Goal: Navigation & Orientation: Find specific page/section

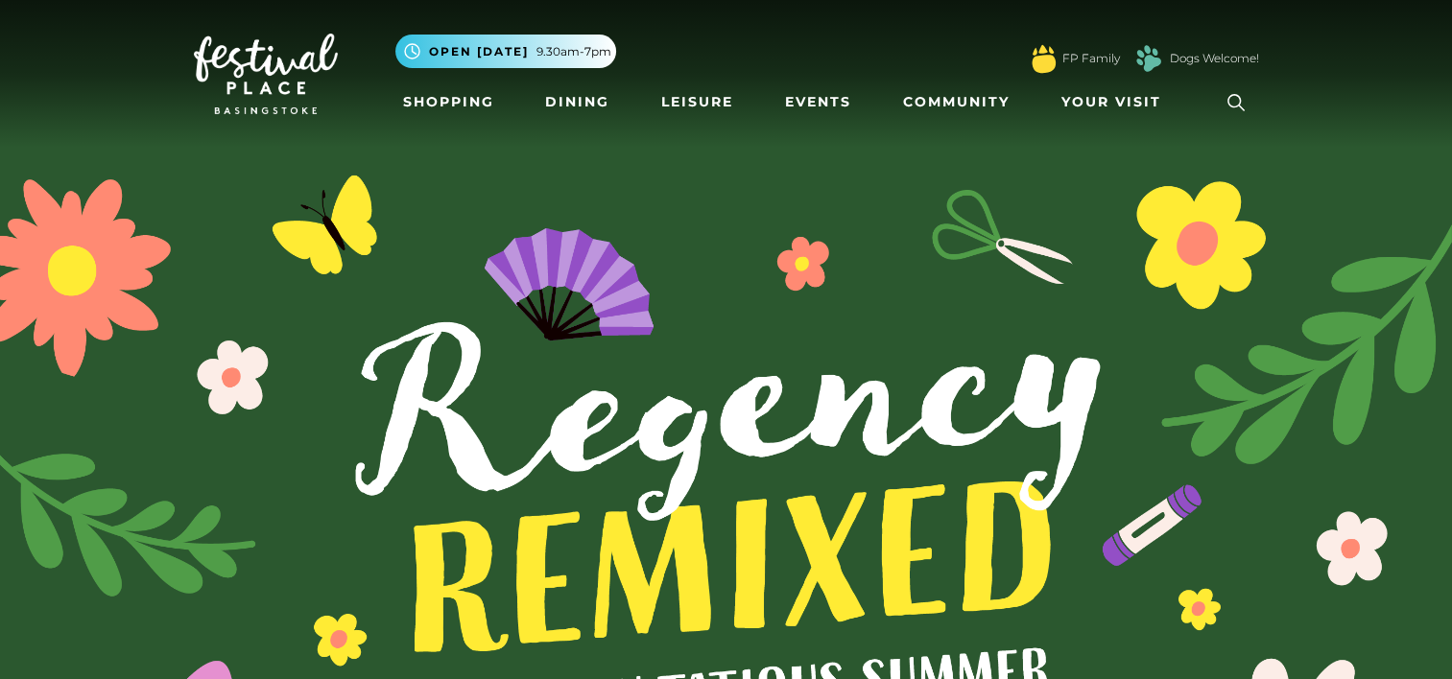
click at [794, 422] on img at bounding box center [726, 544] width 1452 height 1089
click at [1151, 329] on img at bounding box center [726, 544] width 1452 height 1089
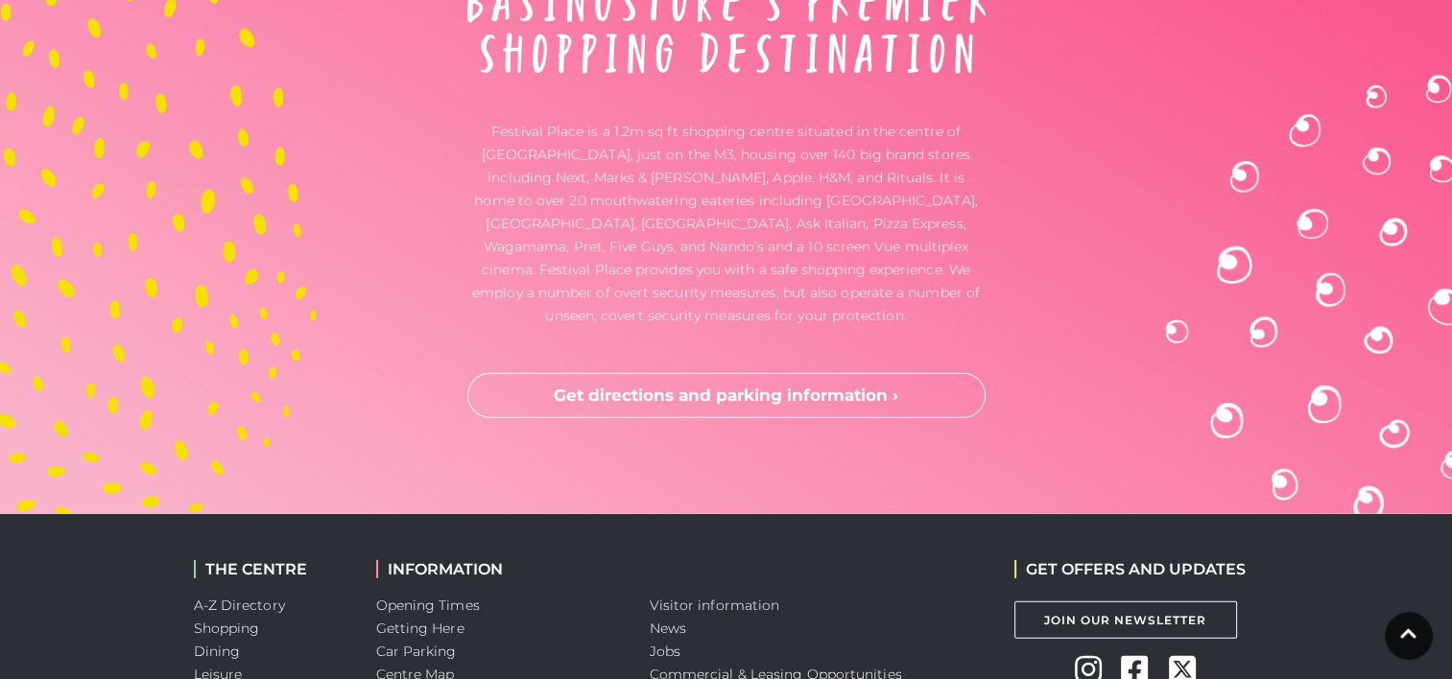
scroll to position [5930, 0]
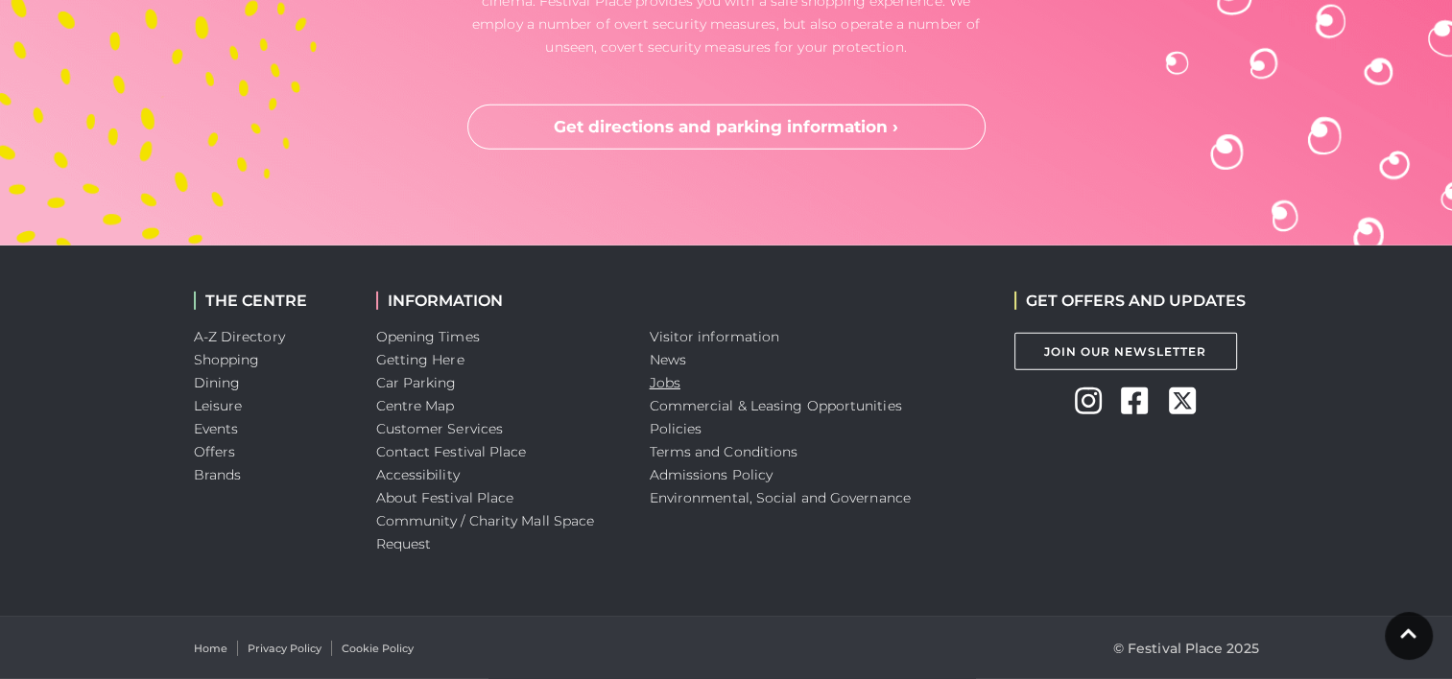
click at [657, 380] on link "Jobs" at bounding box center [665, 382] width 31 height 17
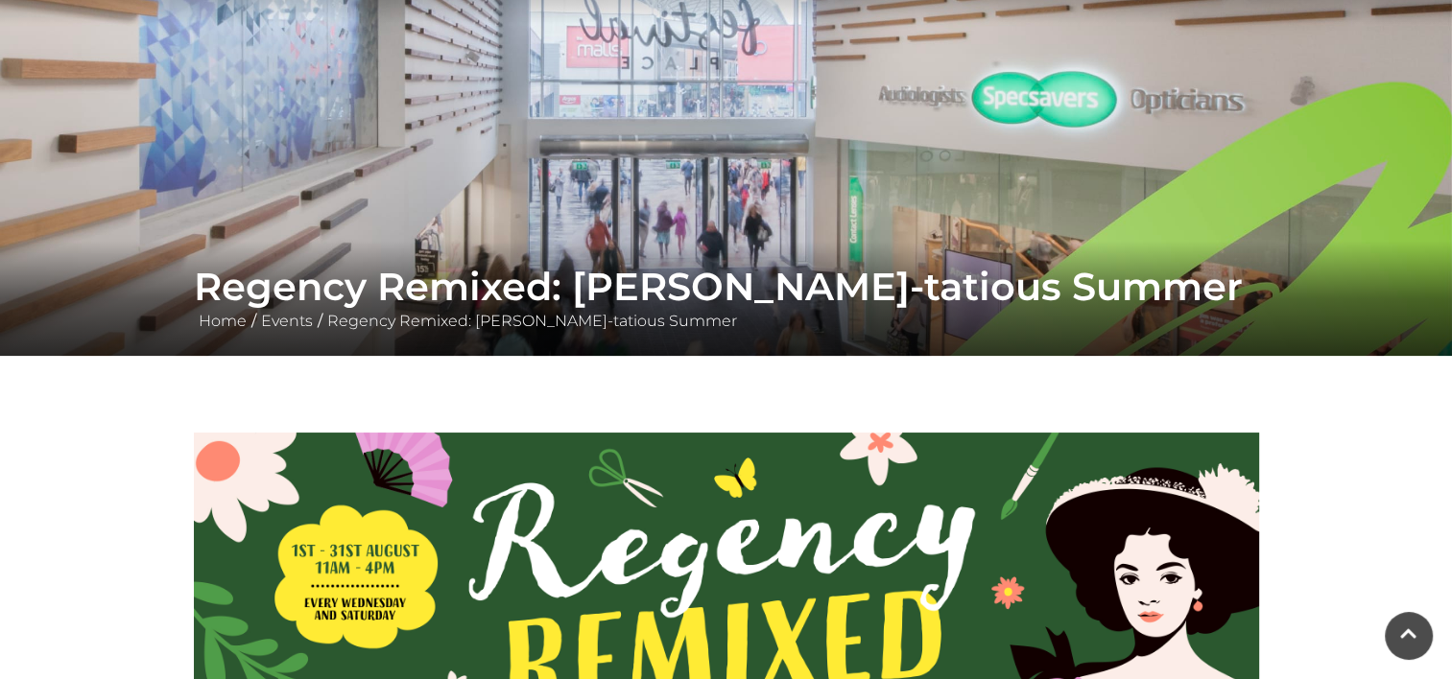
scroll to position [96, 0]
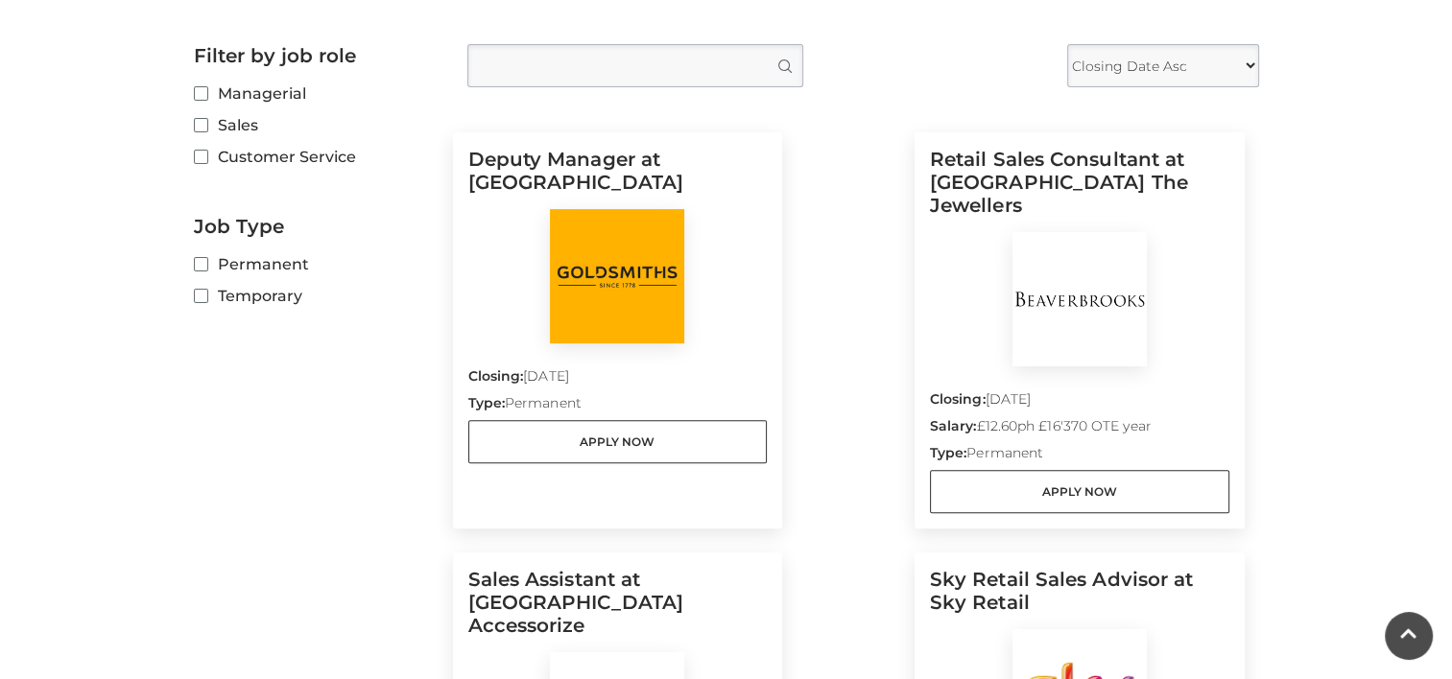
scroll to position [480, 0]
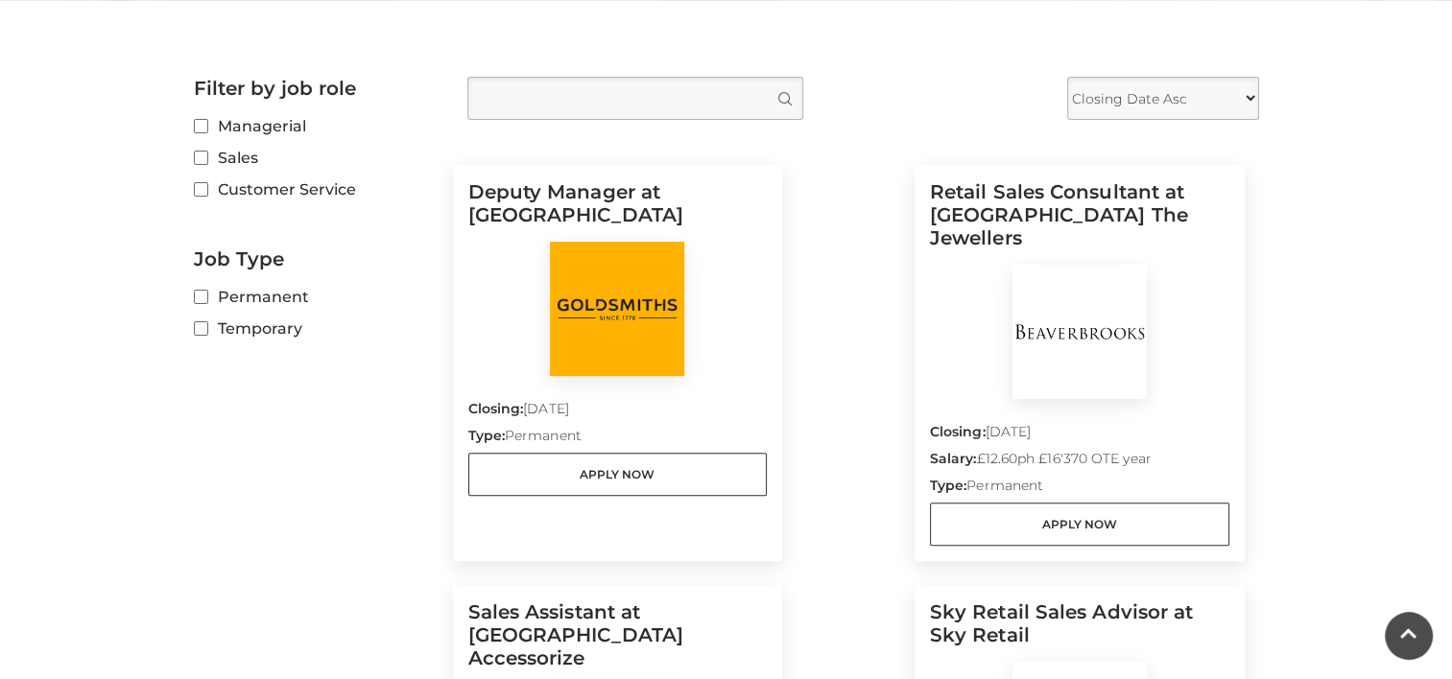
click at [205, 162] on label "Sales" at bounding box center [316, 158] width 245 height 24
click at [205, 162] on input "Sales" at bounding box center [200, 159] width 12 height 12
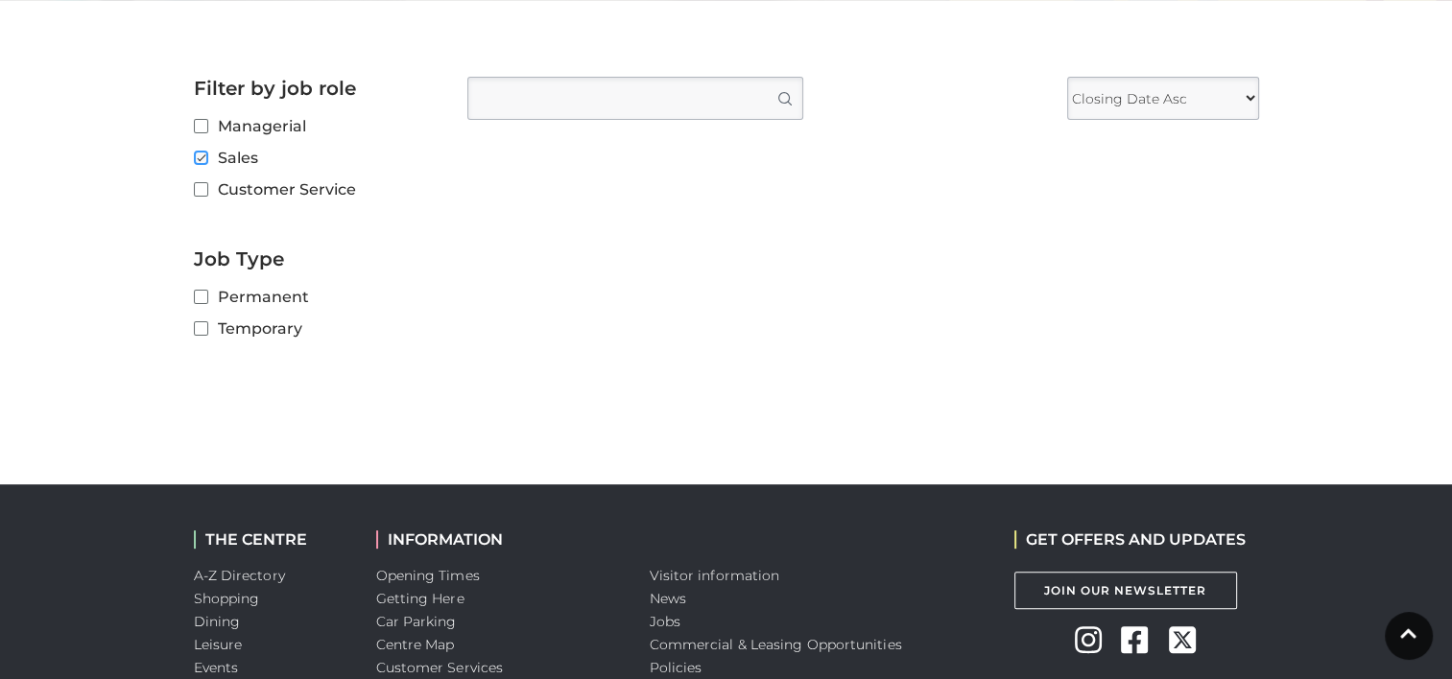
click at [194, 157] on input "Sales" at bounding box center [200, 159] width 12 height 12
checkbox input "false"
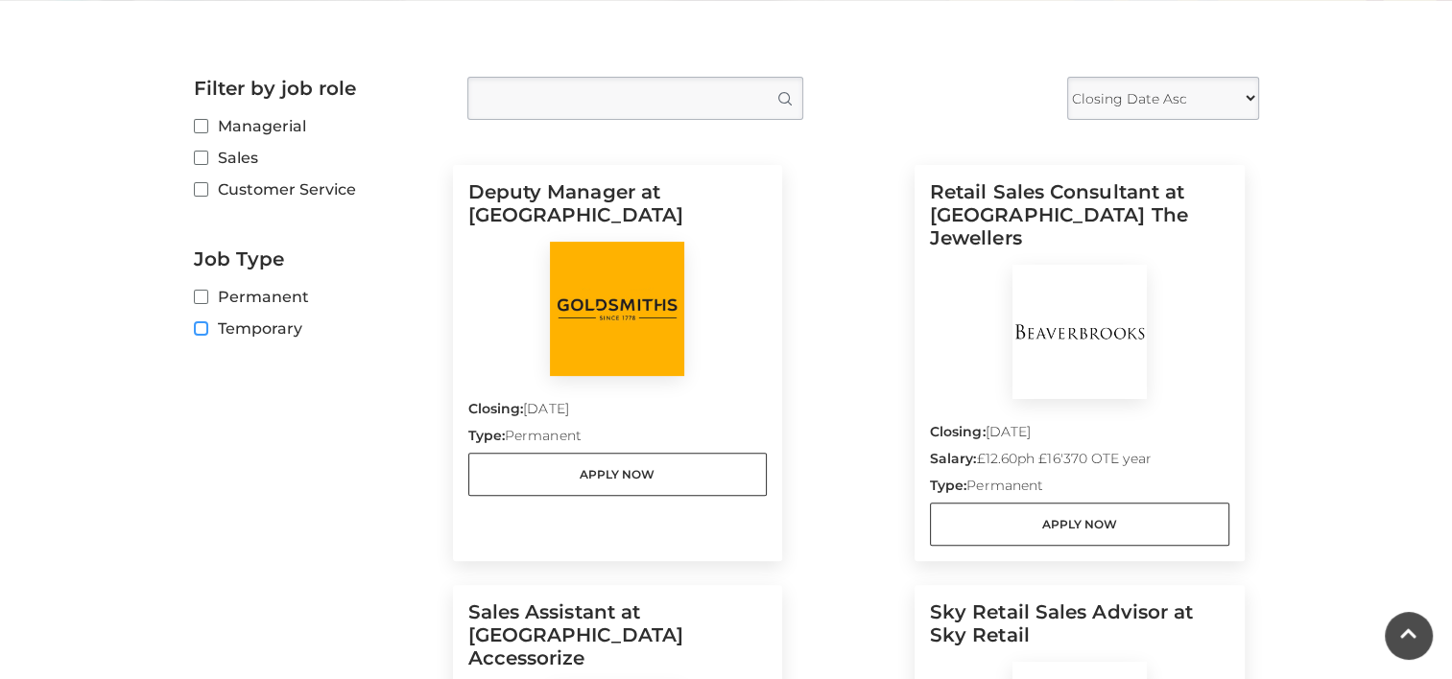
click at [204, 329] on input "Temporary" at bounding box center [200, 329] width 12 height 12
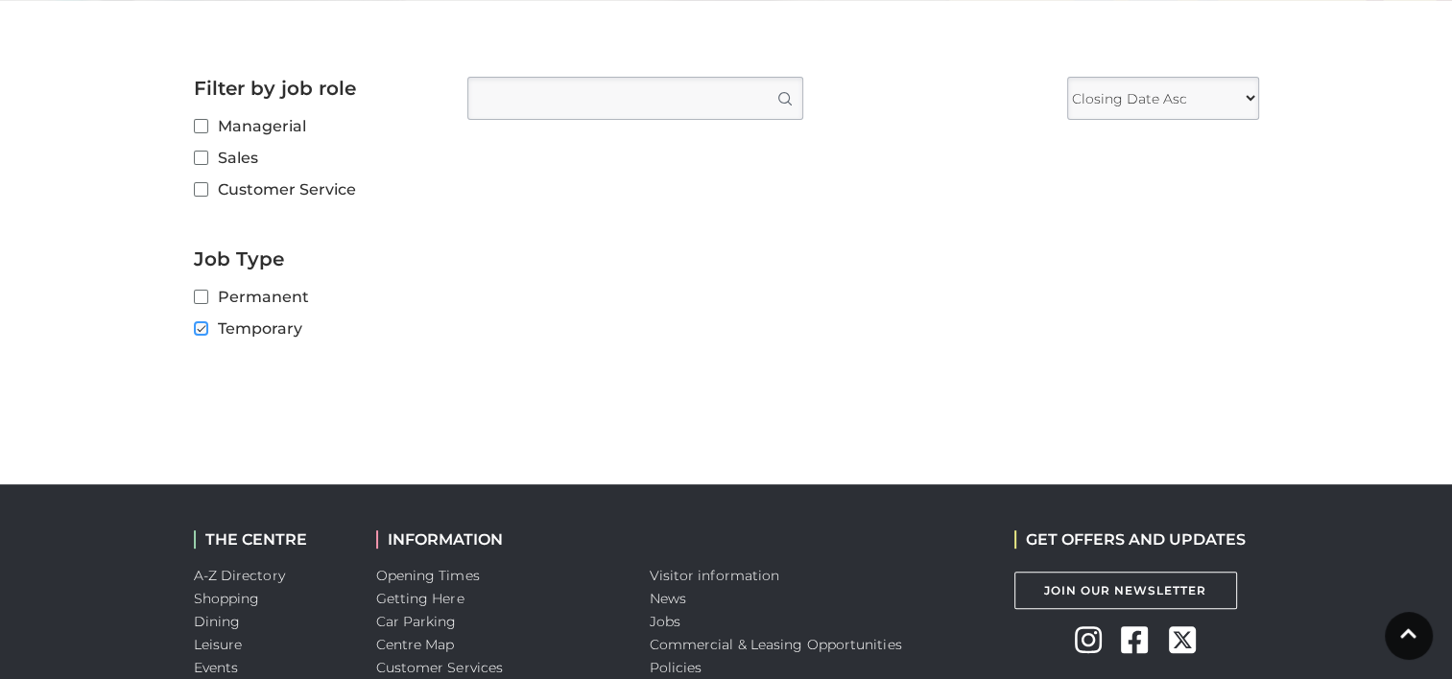
click at [204, 329] on input "Temporary" at bounding box center [200, 329] width 12 height 12
checkbox input "false"
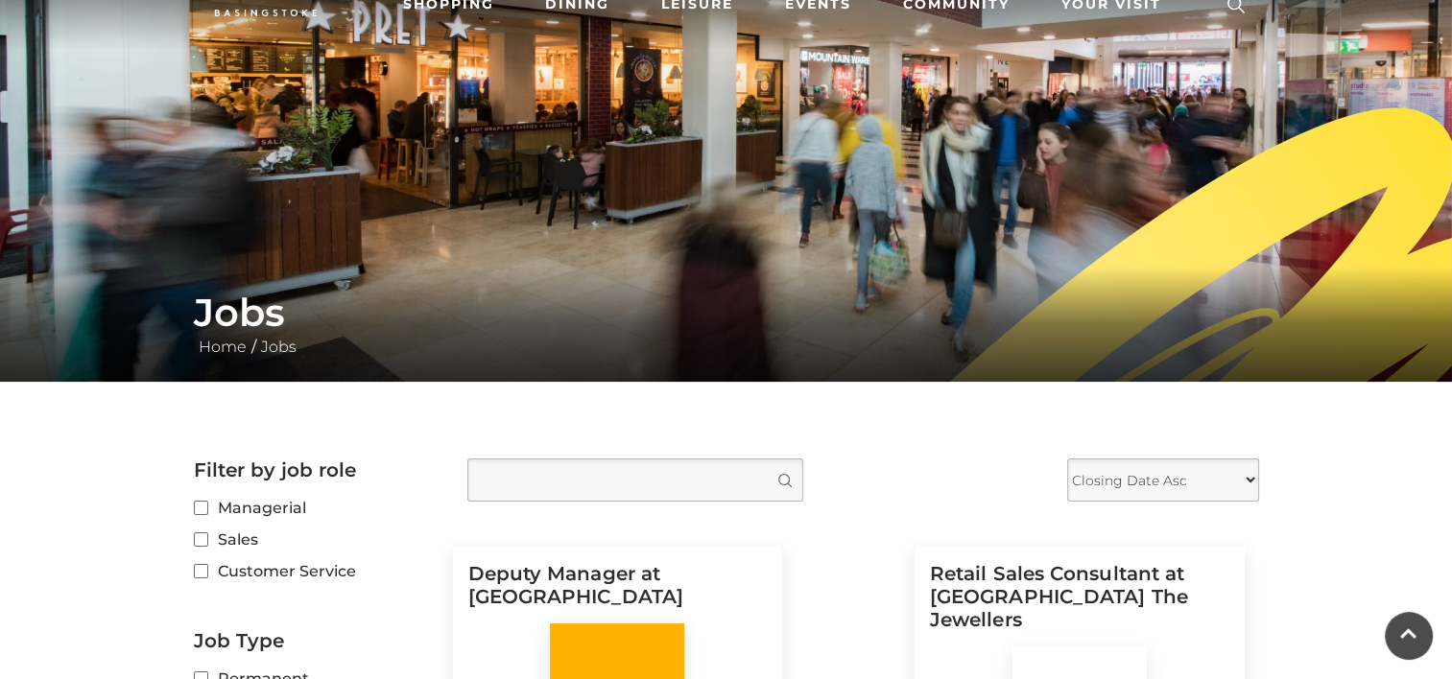
scroll to position [0, 0]
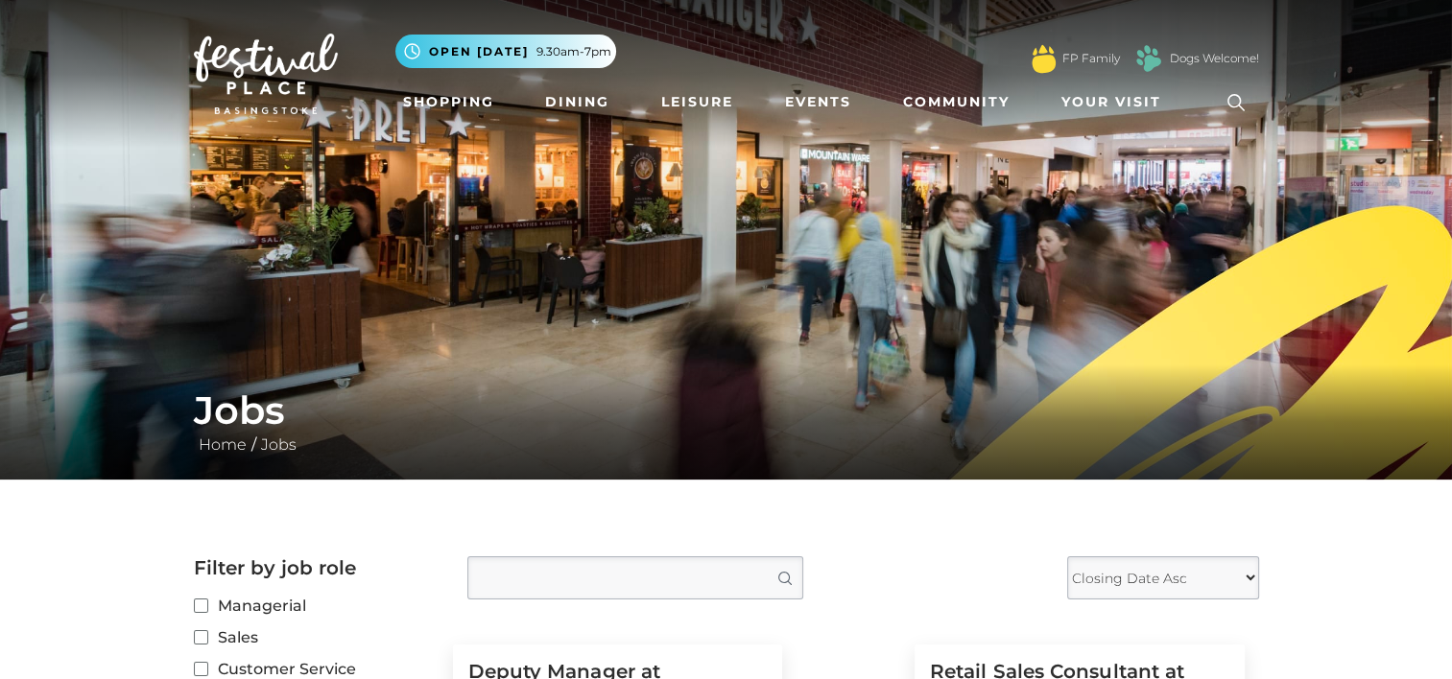
click at [560, 81] on li "Dining" at bounding box center [577, 103] width 80 height 44
click at [472, 103] on link "Shopping" at bounding box center [448, 101] width 106 height 35
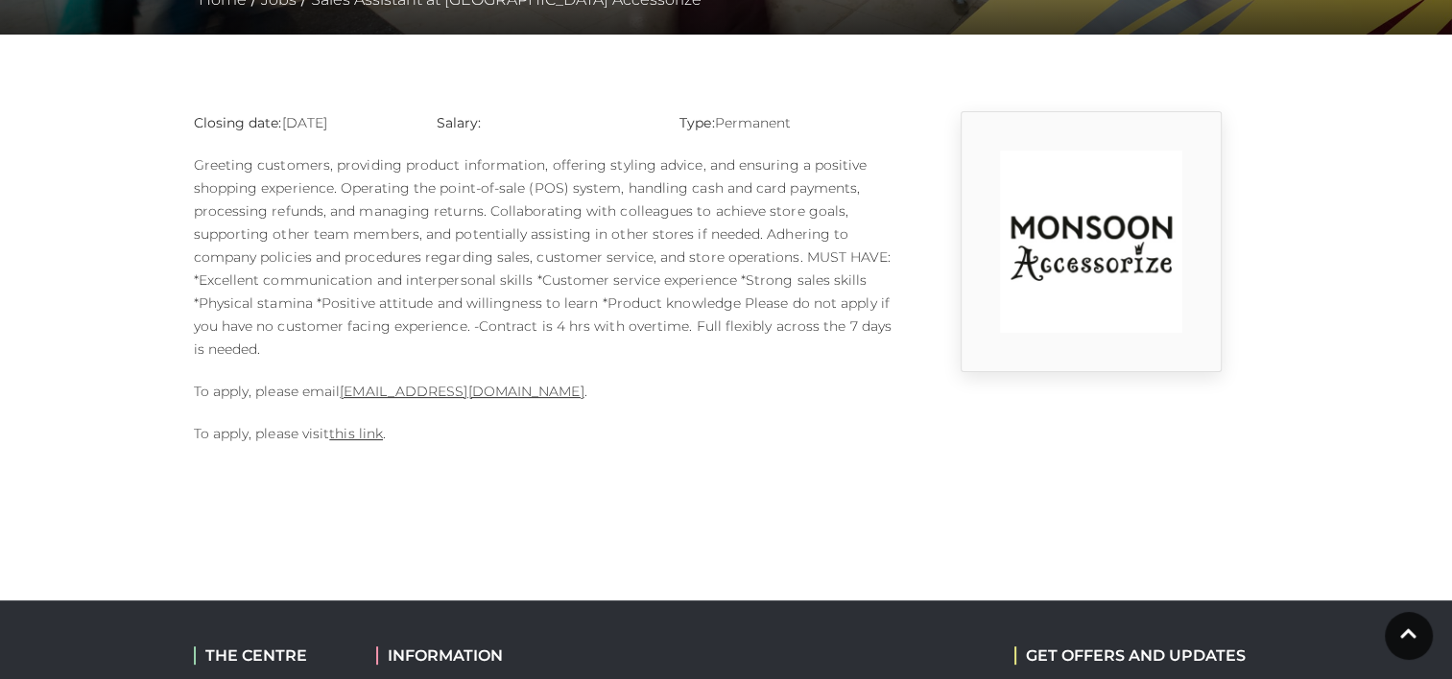
scroll to position [416, 0]
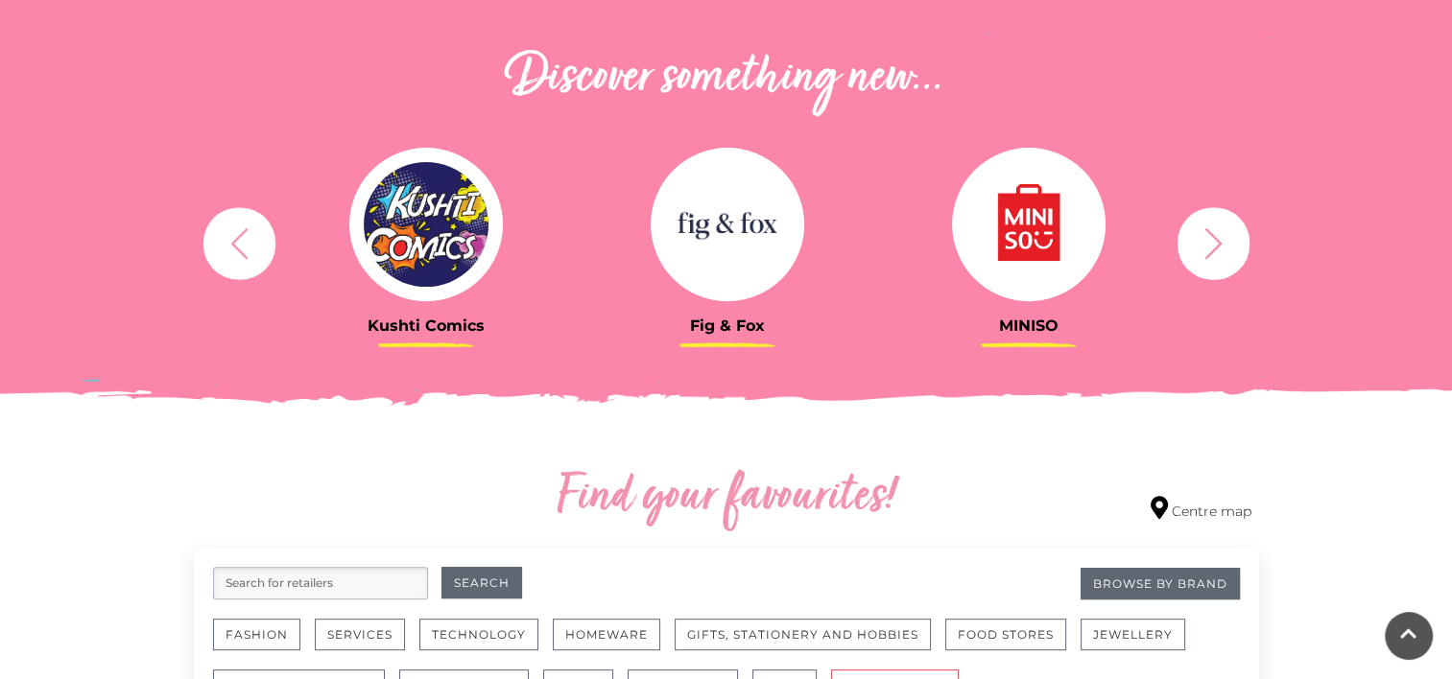
scroll to position [672, 0]
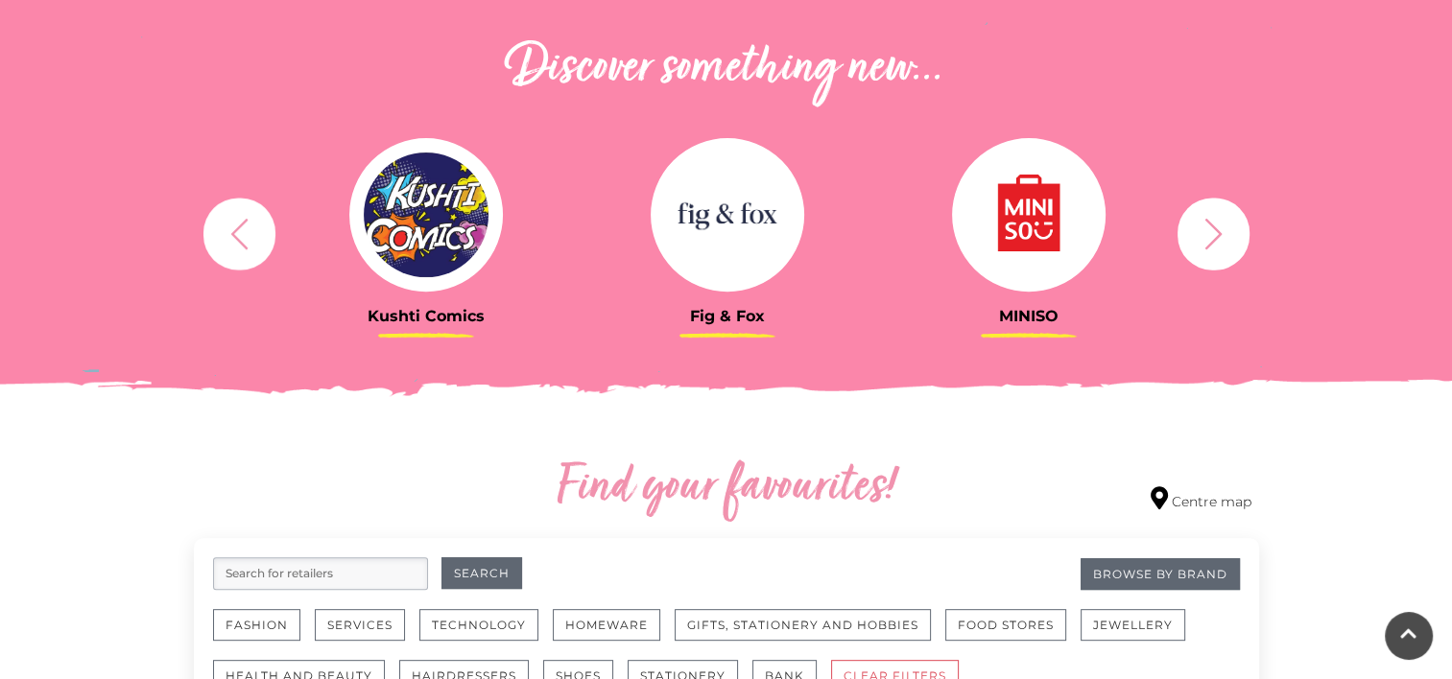
click at [1205, 242] on icon "button" at bounding box center [1212, 233] width 35 height 35
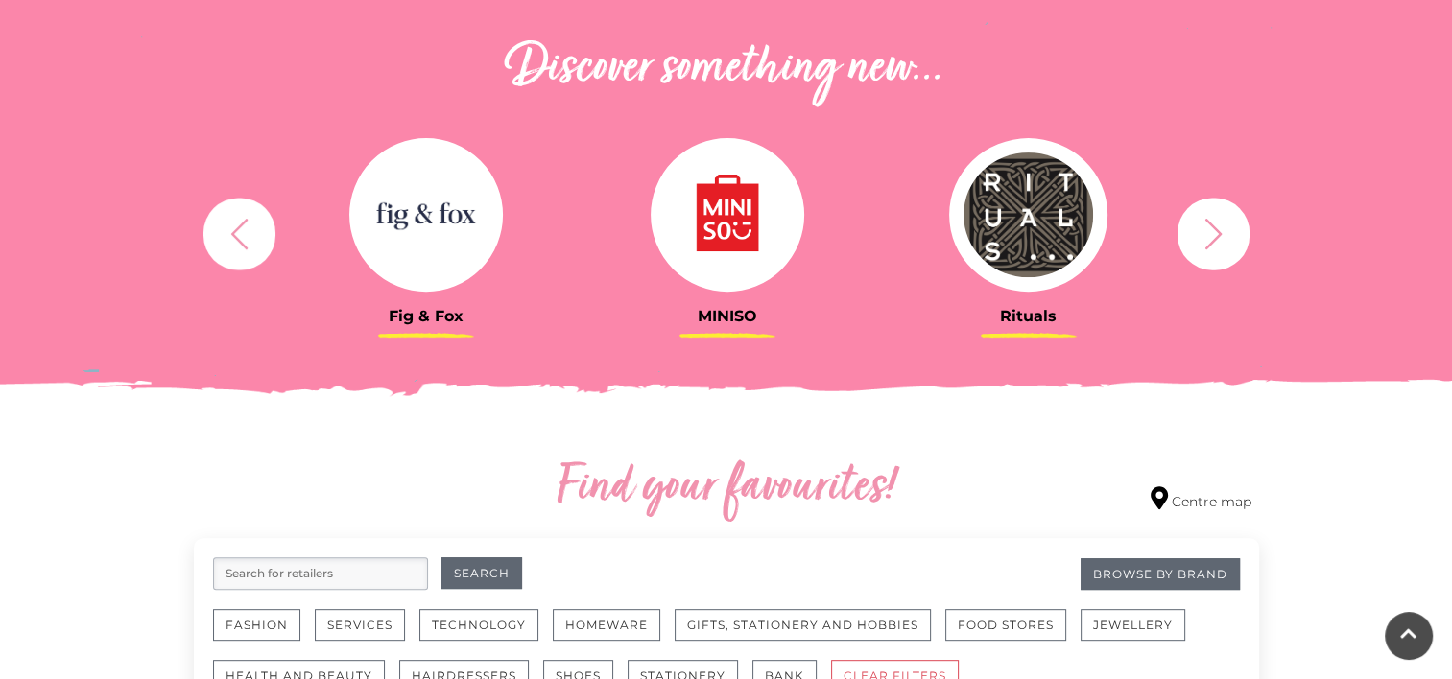
click at [1205, 242] on icon "button" at bounding box center [1212, 233] width 35 height 35
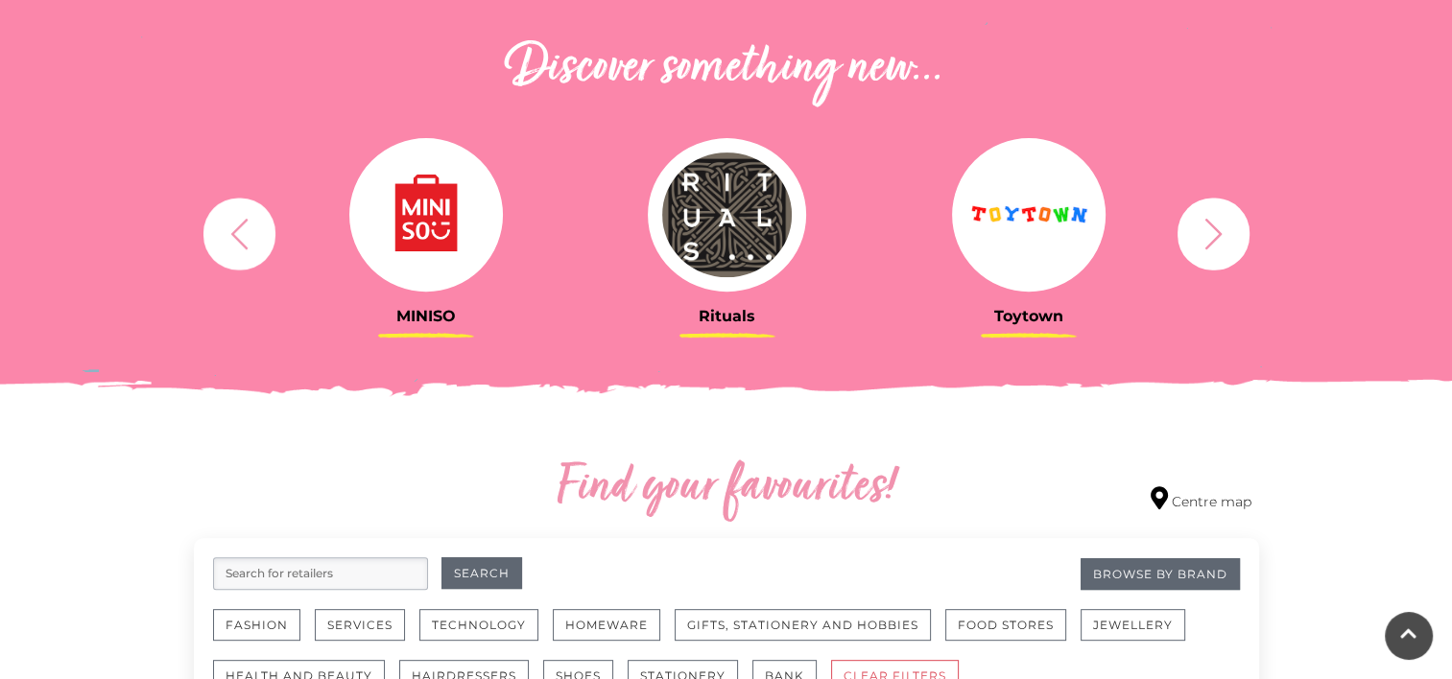
click at [1205, 242] on icon "button" at bounding box center [1212, 233] width 35 height 35
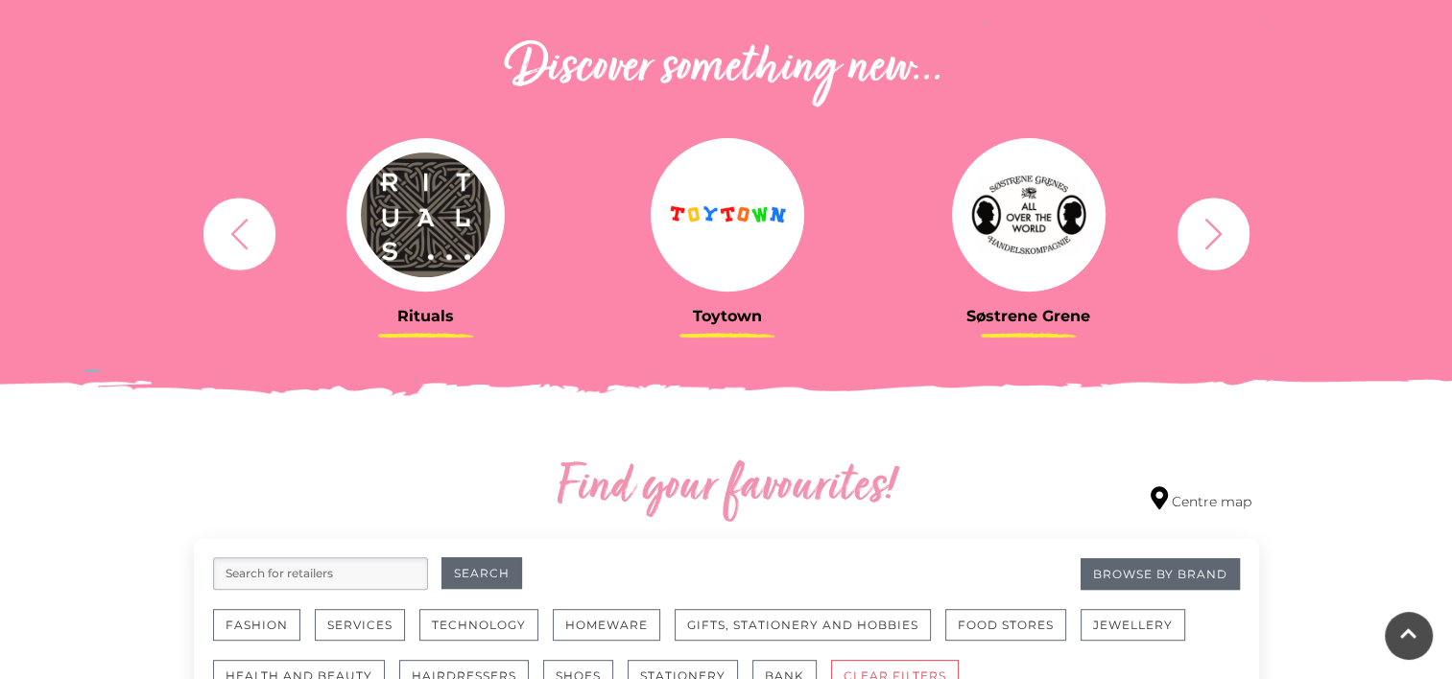
click at [1205, 242] on icon "button" at bounding box center [1212, 233] width 35 height 35
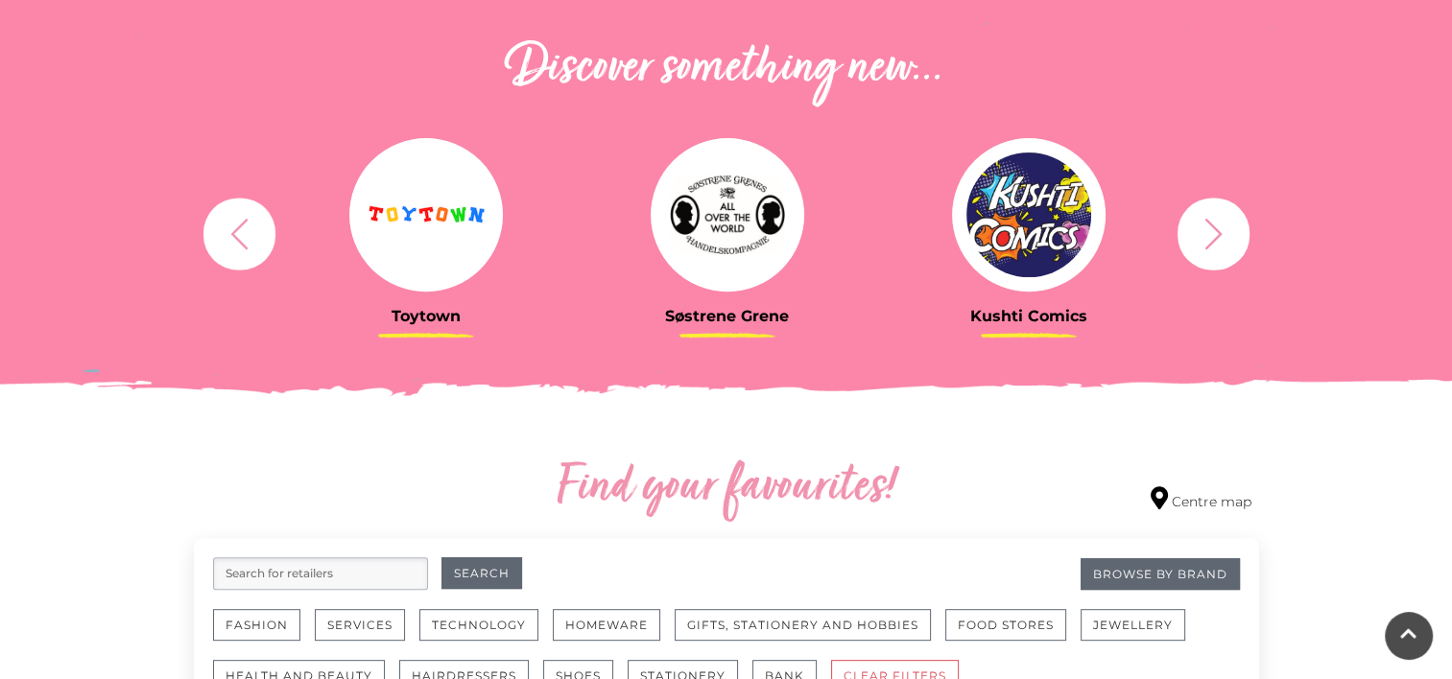
click at [1218, 227] on icon "button" at bounding box center [1212, 233] width 35 height 35
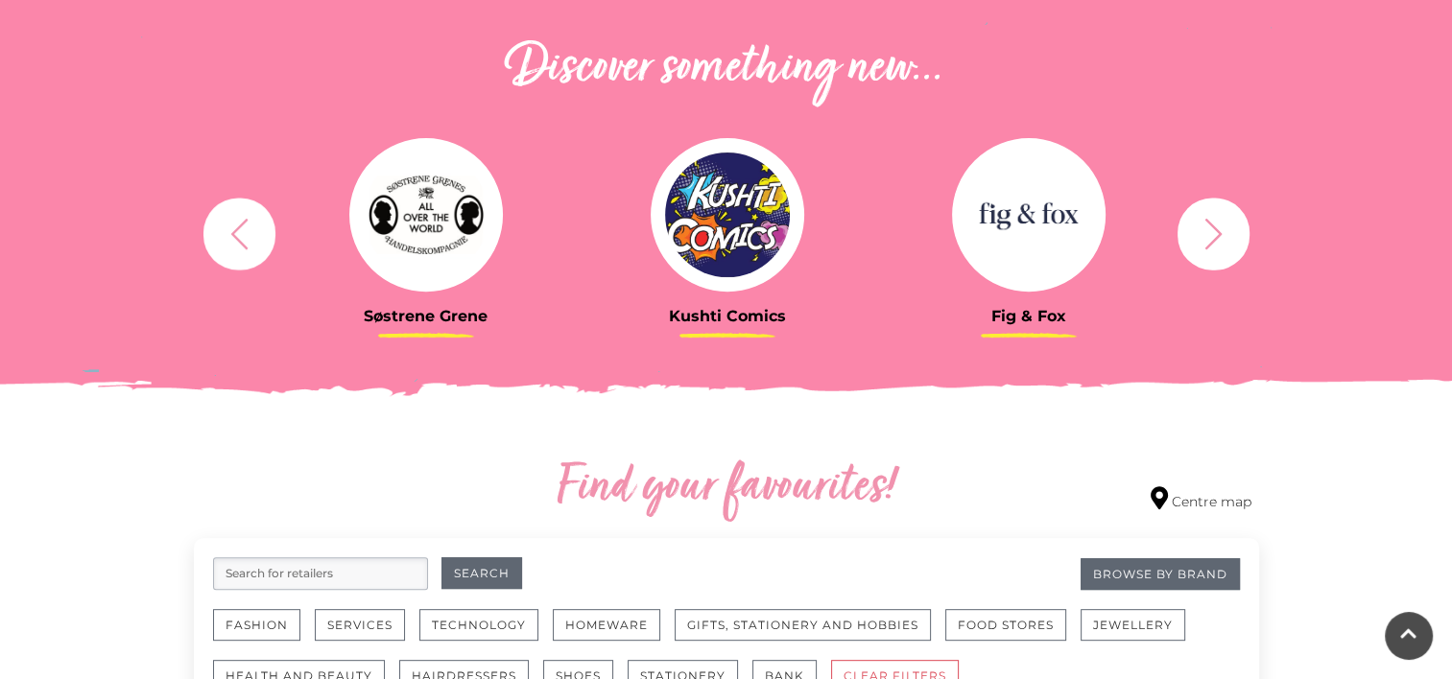
click at [1218, 227] on icon "button" at bounding box center [1212, 233] width 35 height 35
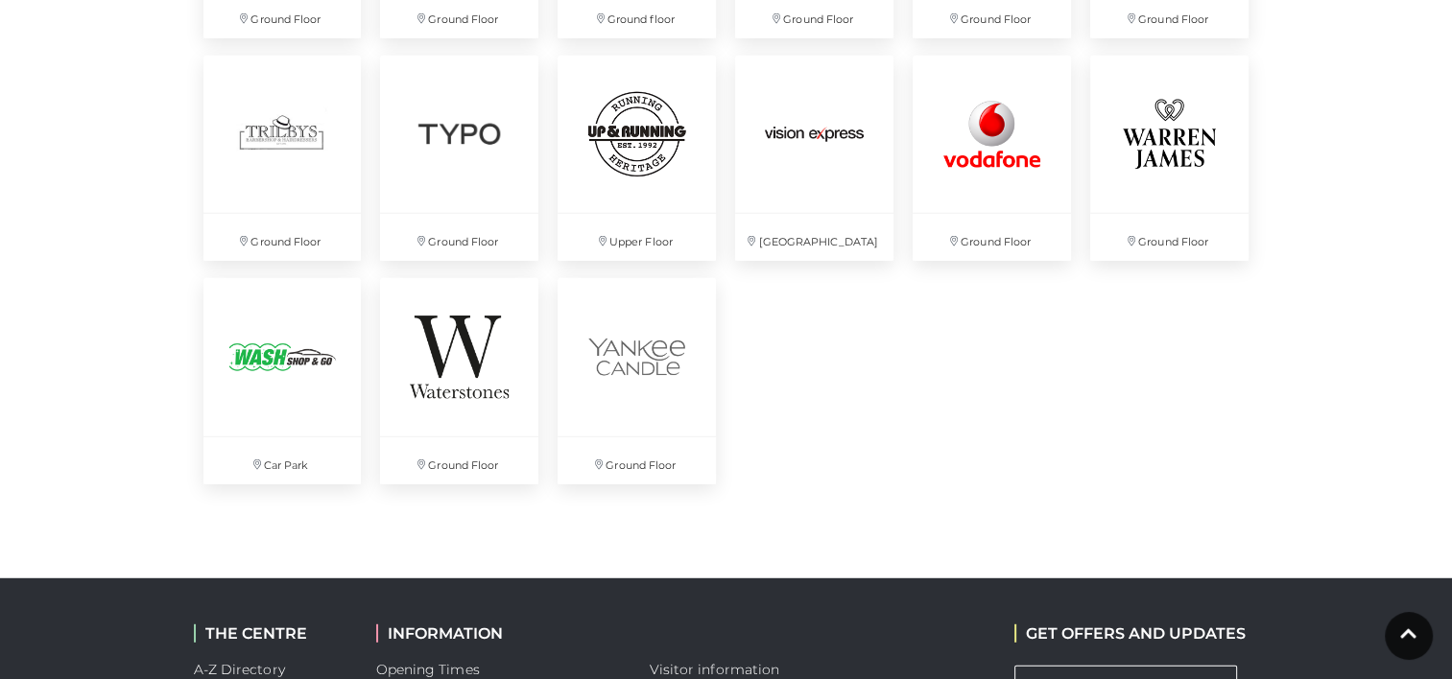
scroll to position [5085, 0]
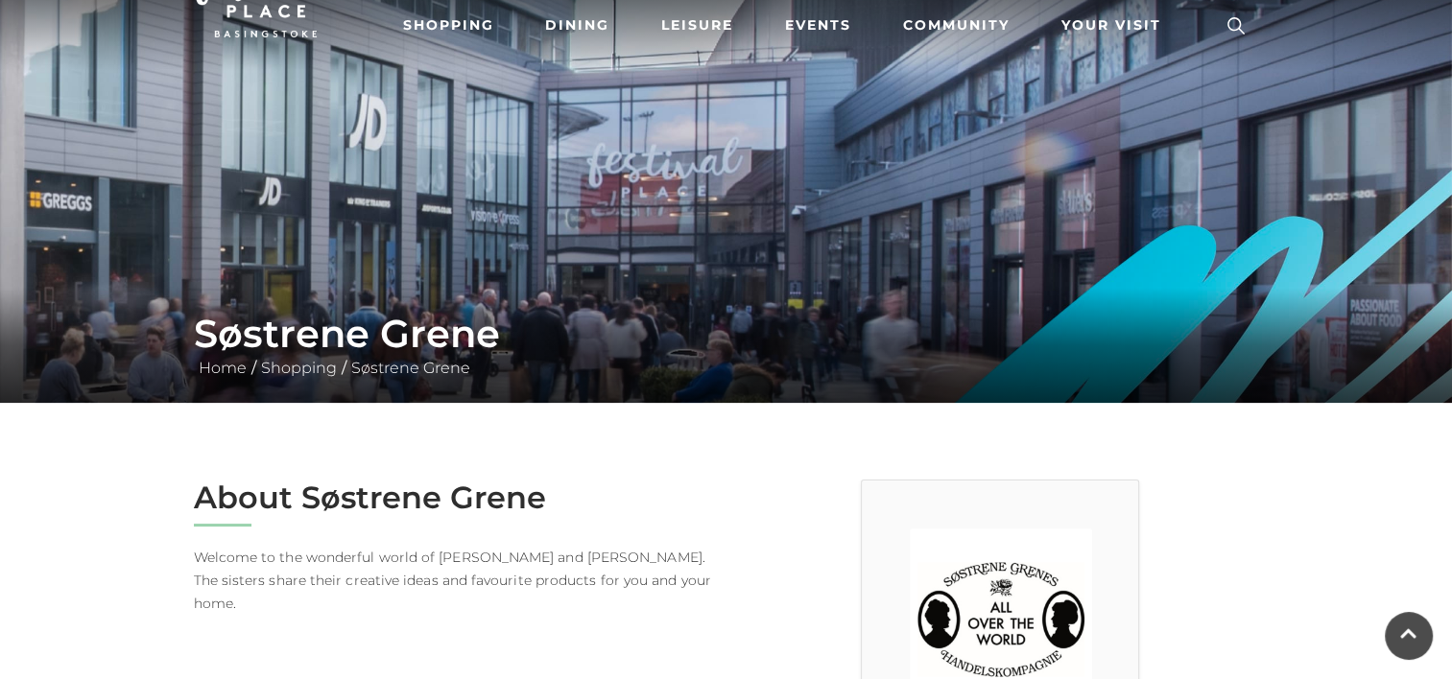
scroll to position [73, 0]
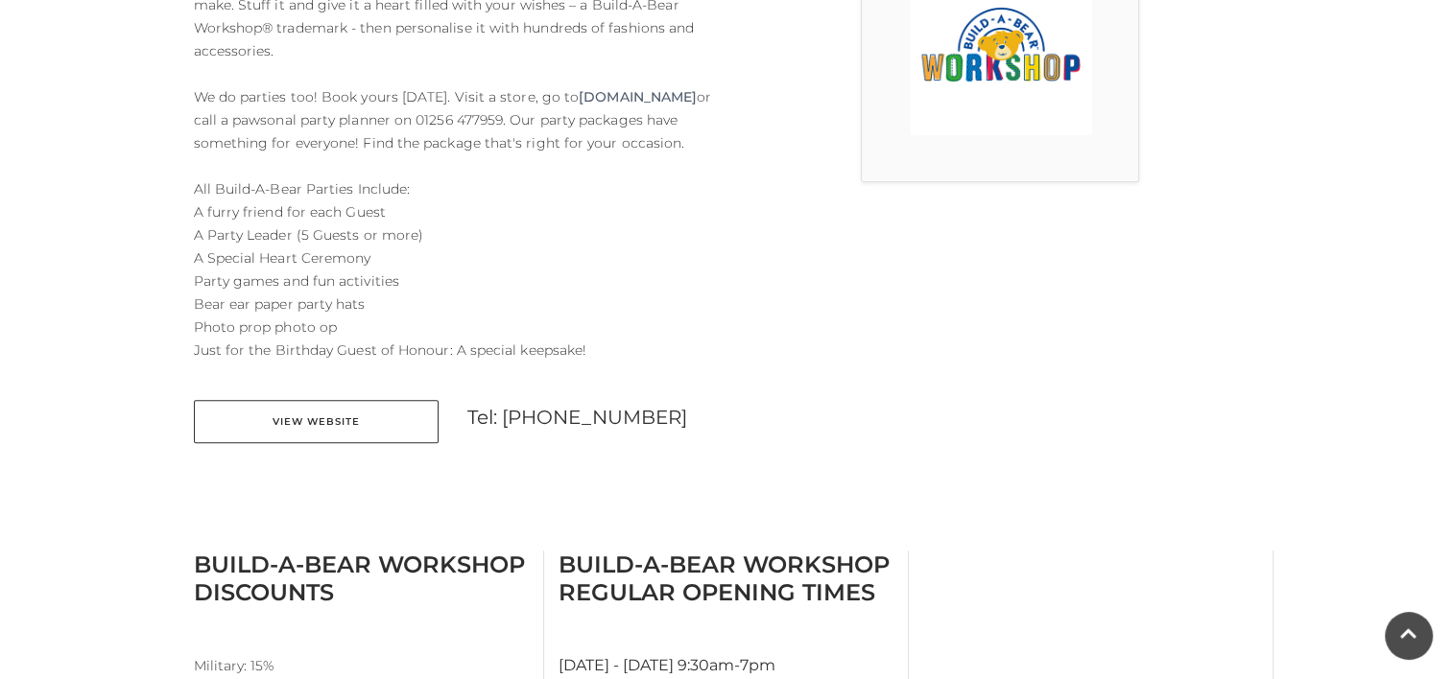
scroll to position [646, 0]
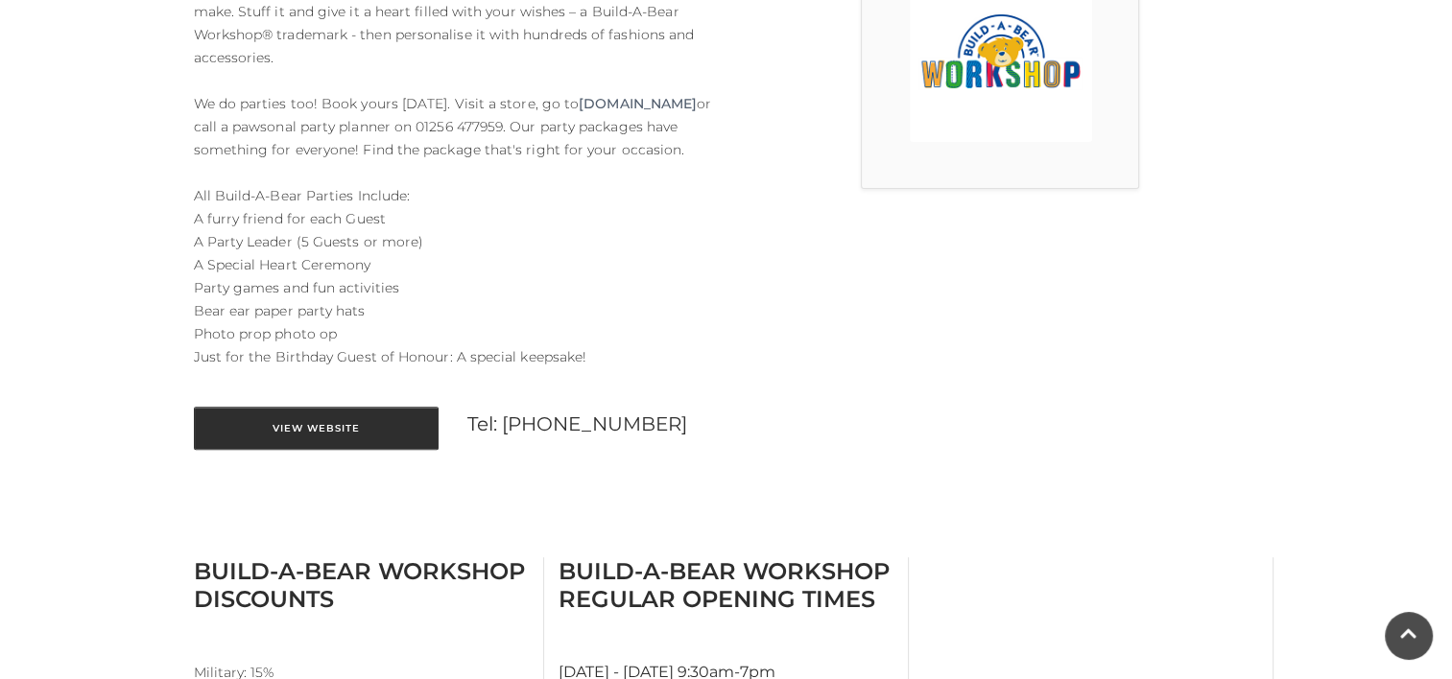
click at [288, 450] on link "View Website" at bounding box center [316, 428] width 245 height 43
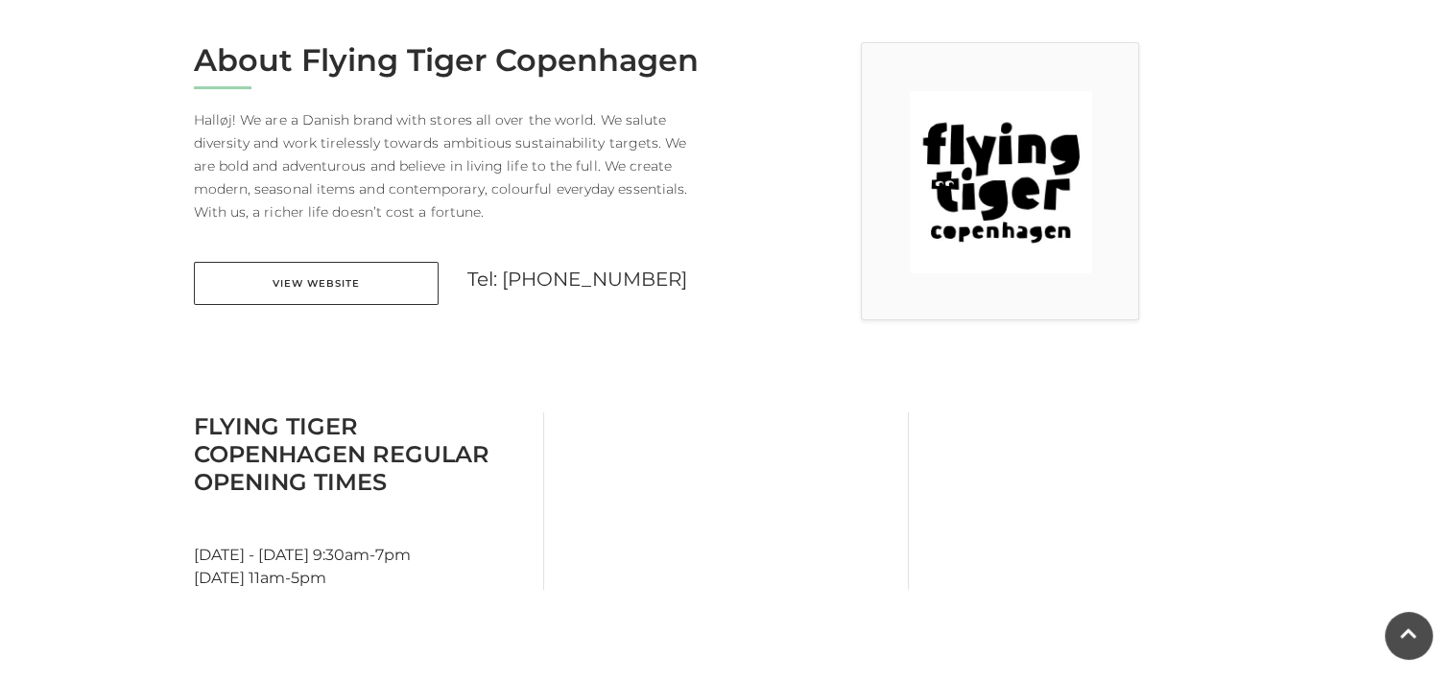
scroll to position [576, 0]
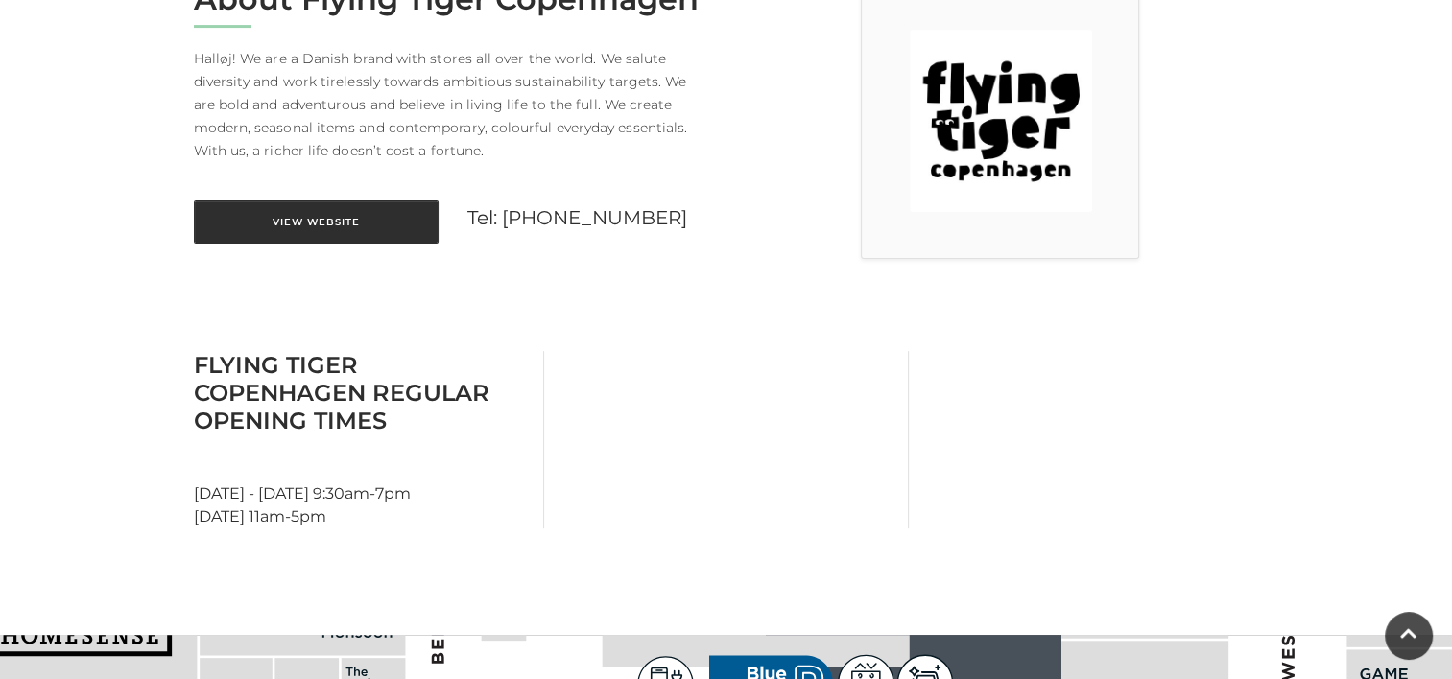
click at [394, 227] on link "View Website" at bounding box center [316, 222] width 245 height 43
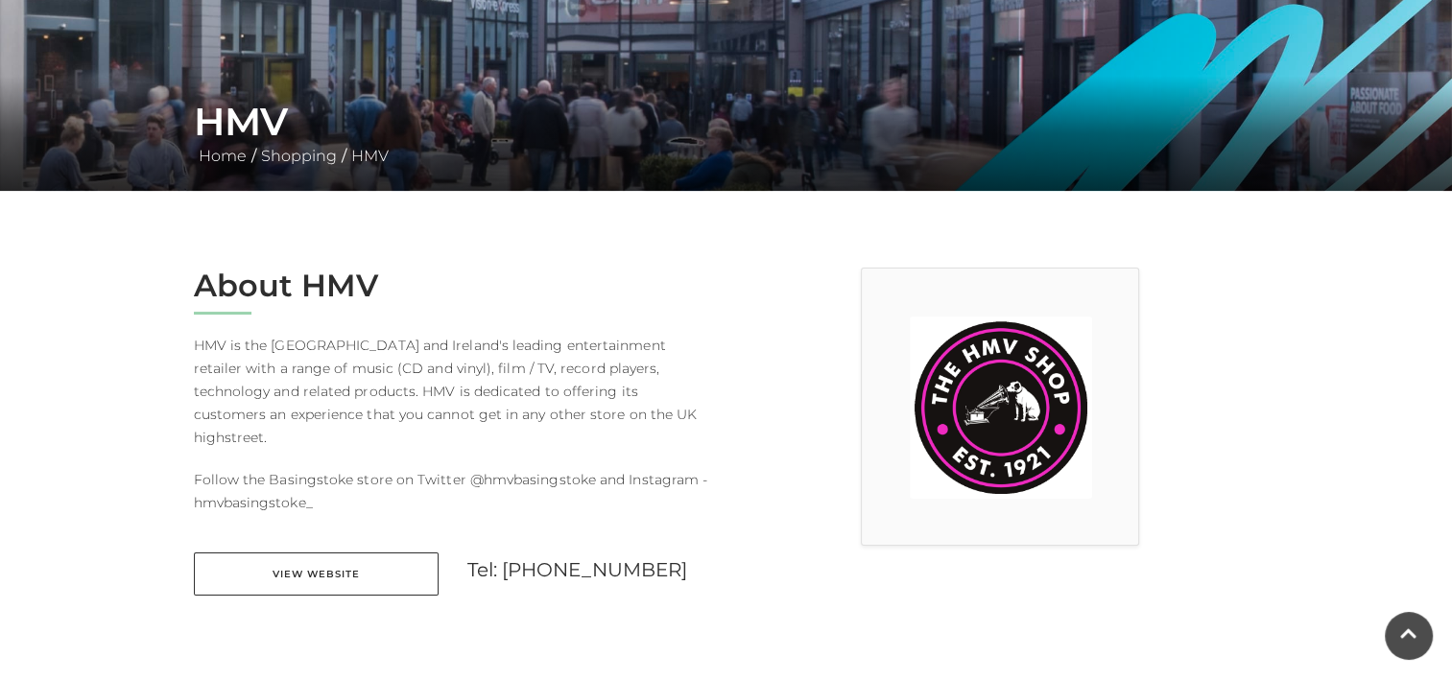
scroll to position [288, 0]
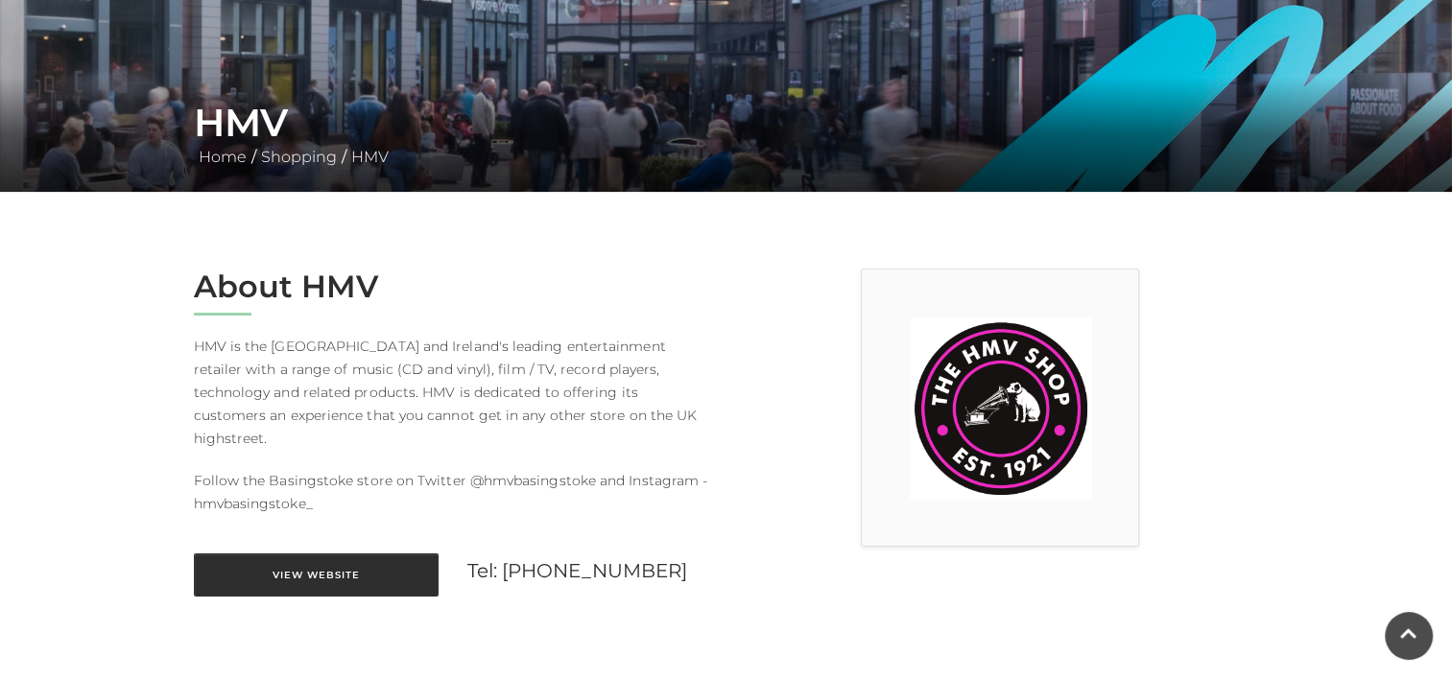
click at [345, 554] on link "View Website" at bounding box center [316, 575] width 245 height 43
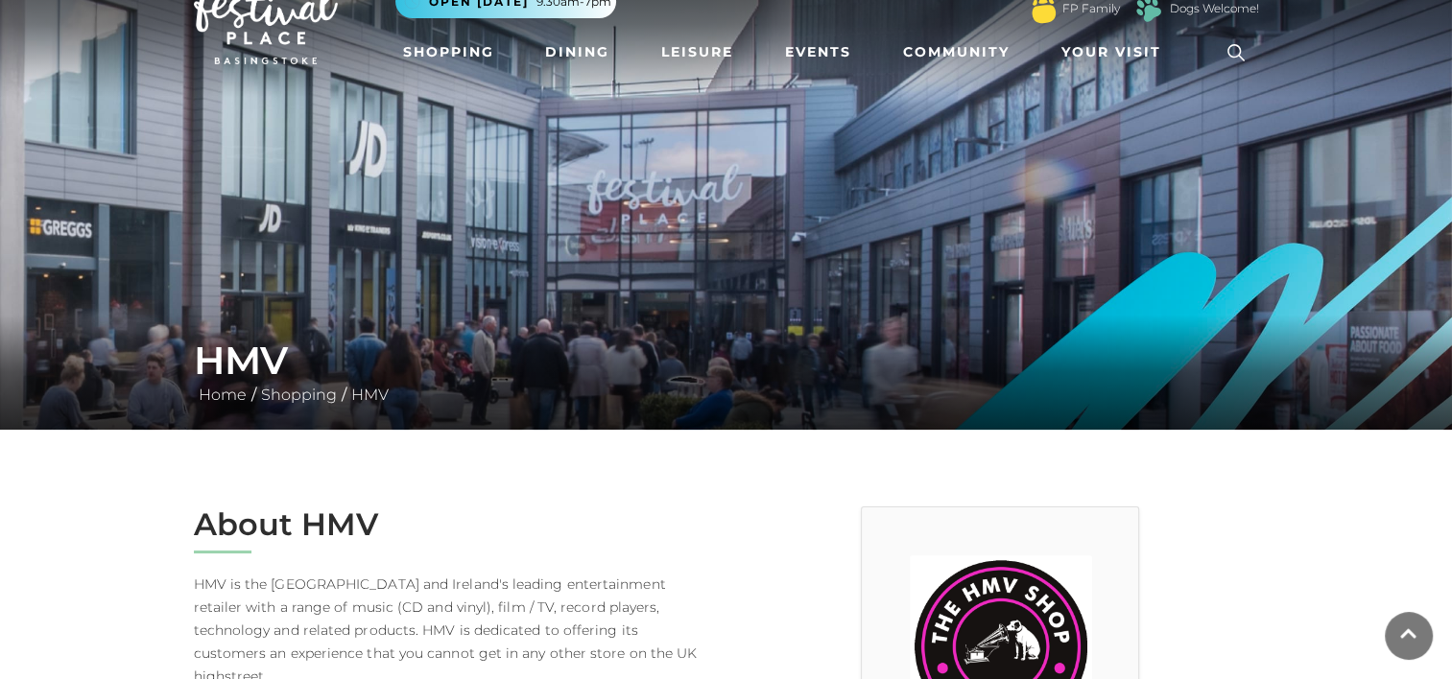
scroll to position [0, 0]
